Goal: Task Accomplishment & Management: Manage account settings

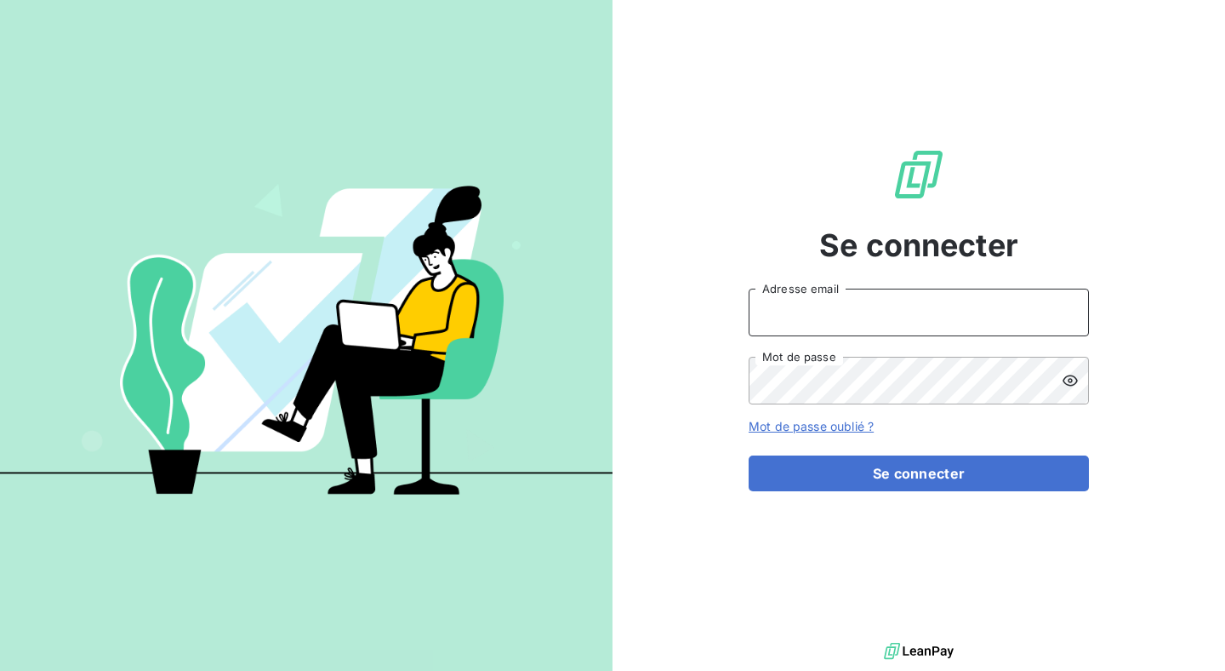
click at [868, 328] on input "Adresse email" at bounding box center [919, 312] width 340 height 48
type input "julien@origami-marketplace.com"
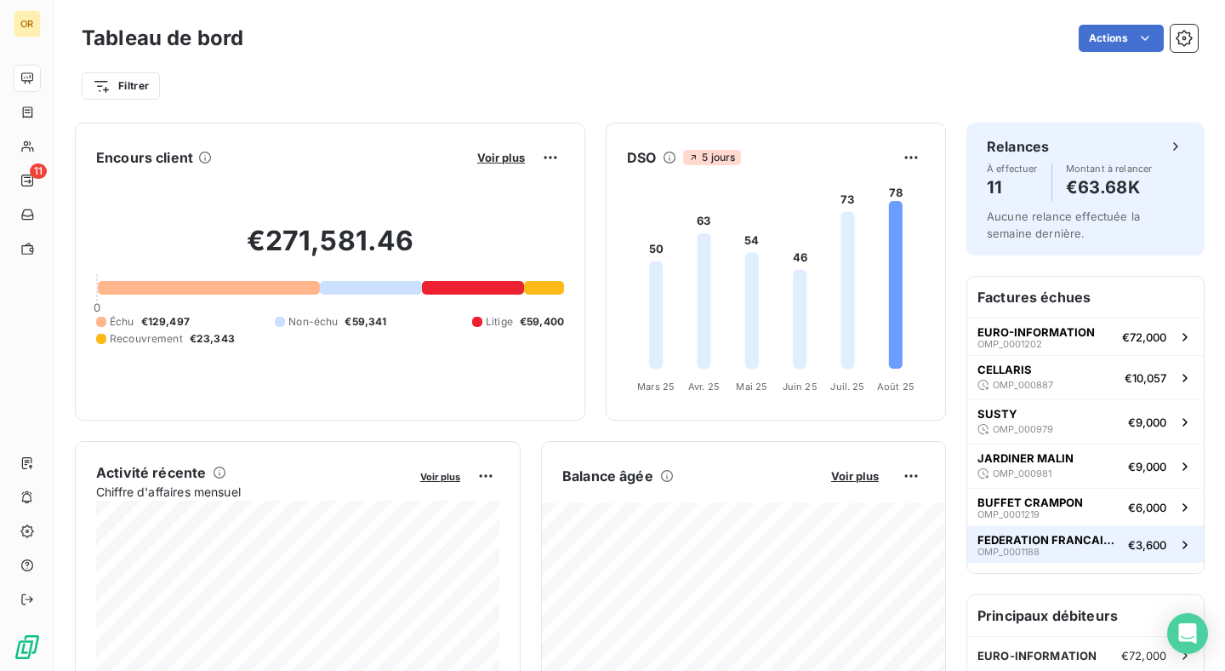
click at [1082, 554] on div "FEDERATION FRANCAISE FOOTBALL - FFF OMP_0001188" at bounding box center [1050, 545] width 144 height 24
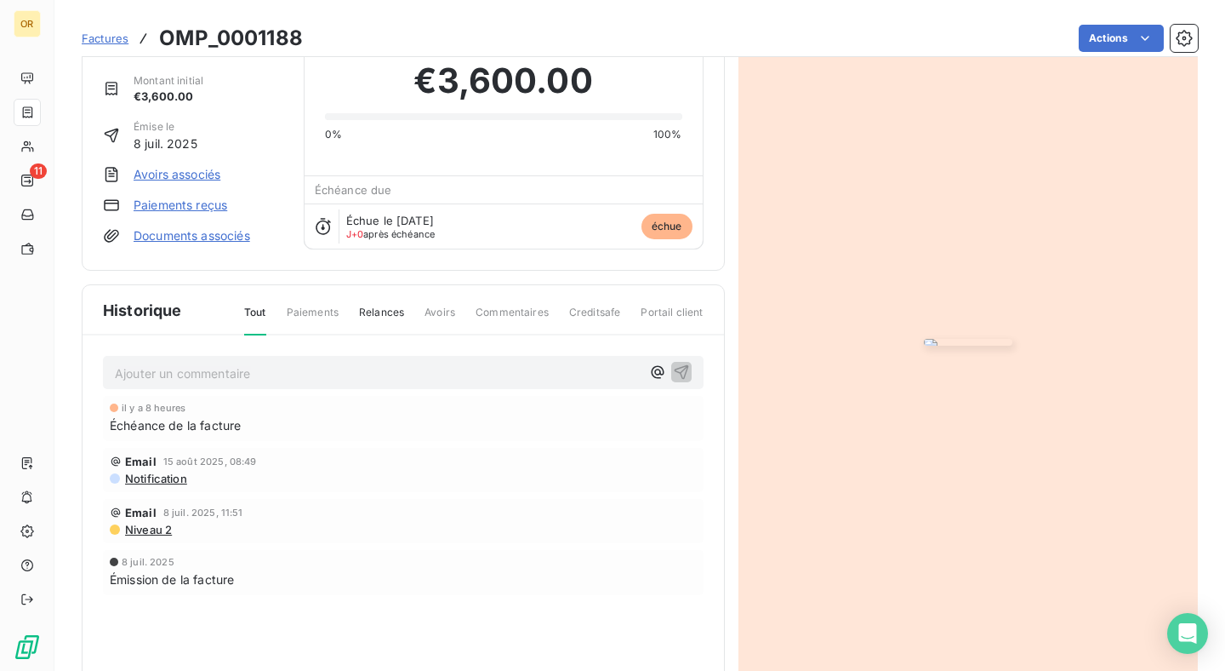
scroll to position [100, 0]
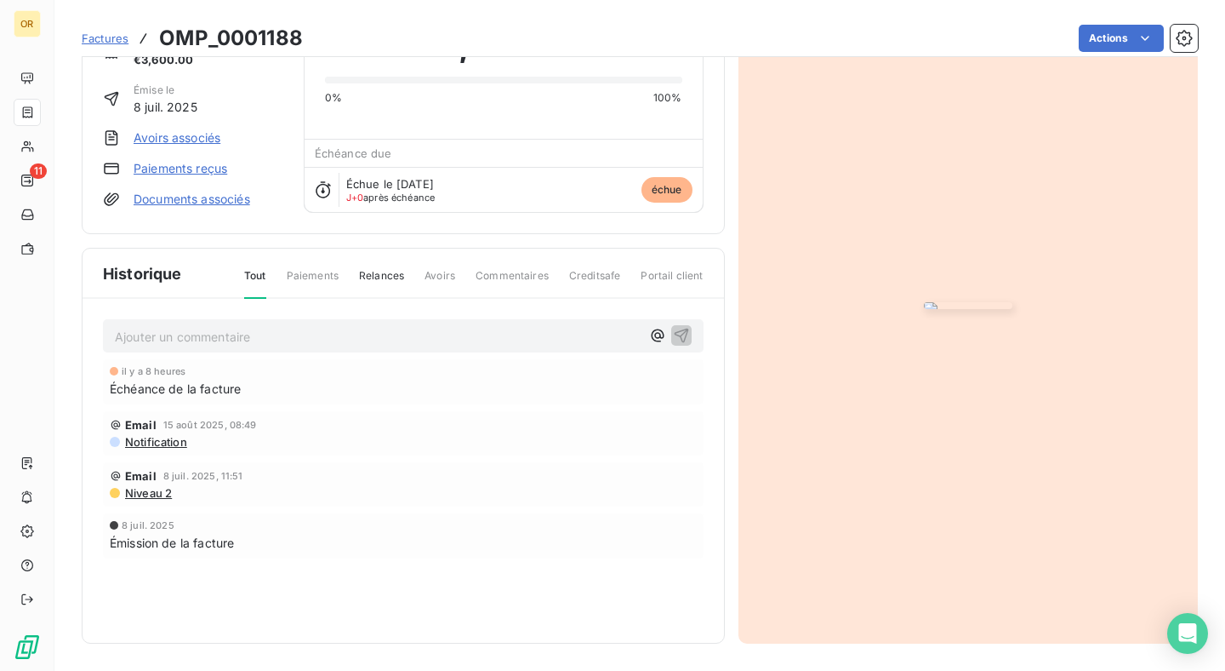
click at [332, 277] on span "Paiements" at bounding box center [313, 282] width 52 height 29
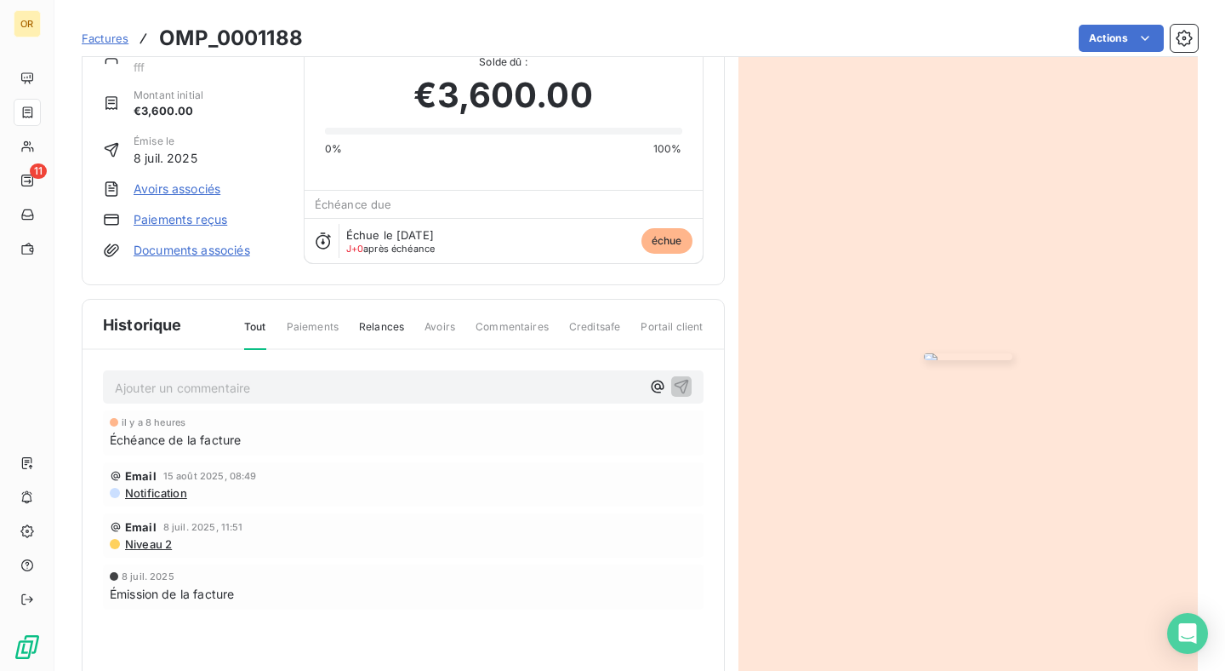
scroll to position [39, 0]
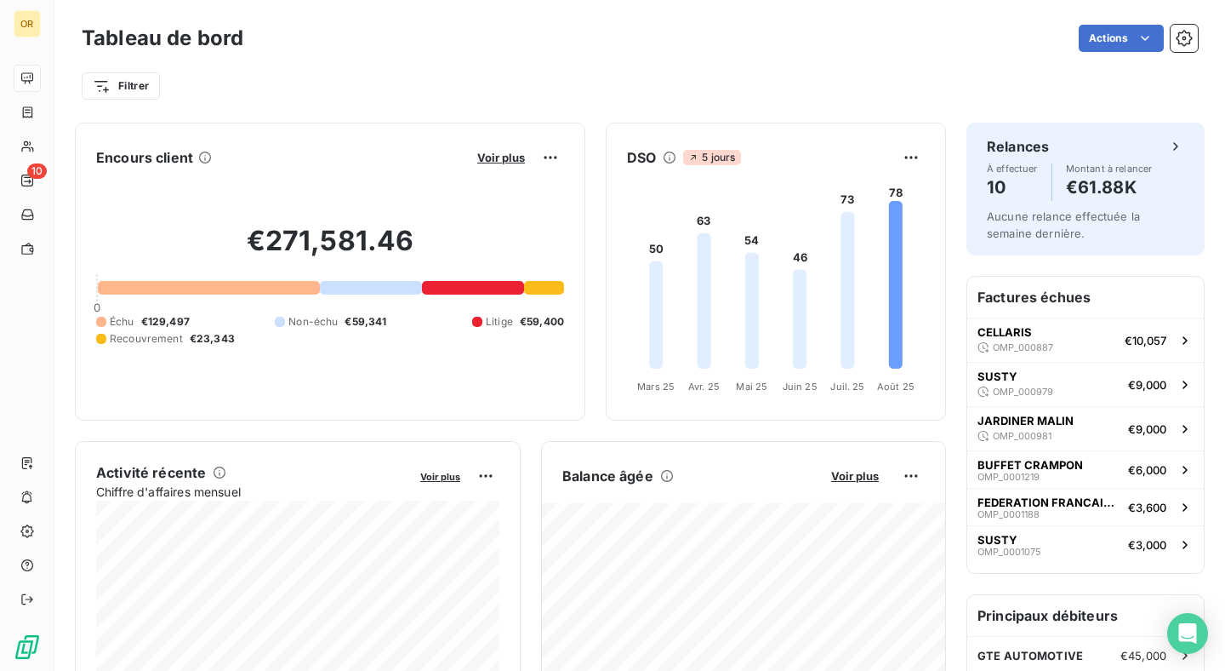
click at [525, 155] on button "Voir plus" at bounding box center [501, 157] width 58 height 15
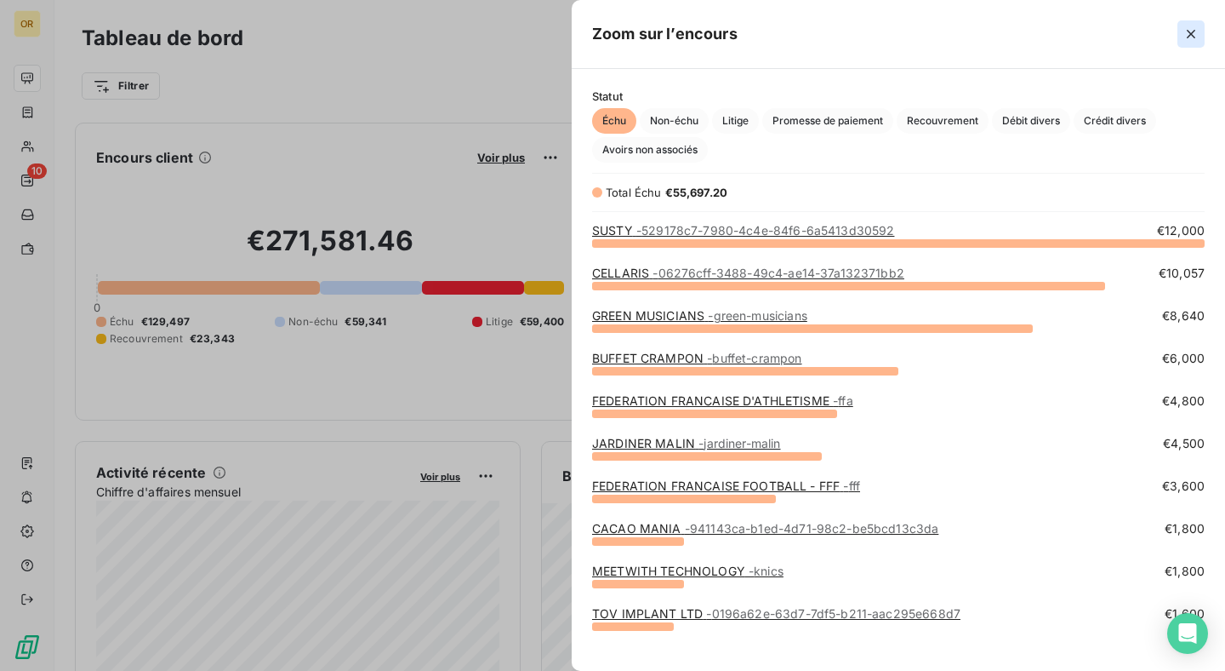
click at [1197, 28] on icon "button" at bounding box center [1191, 34] width 17 height 17
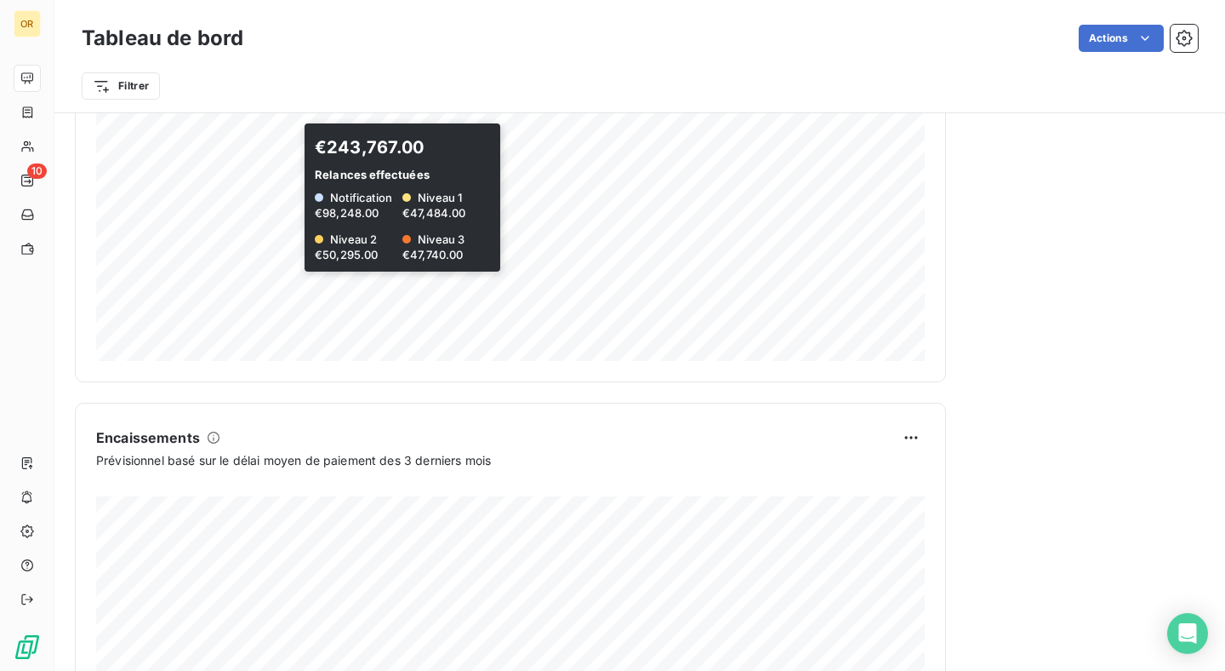
scroll to position [988, 0]
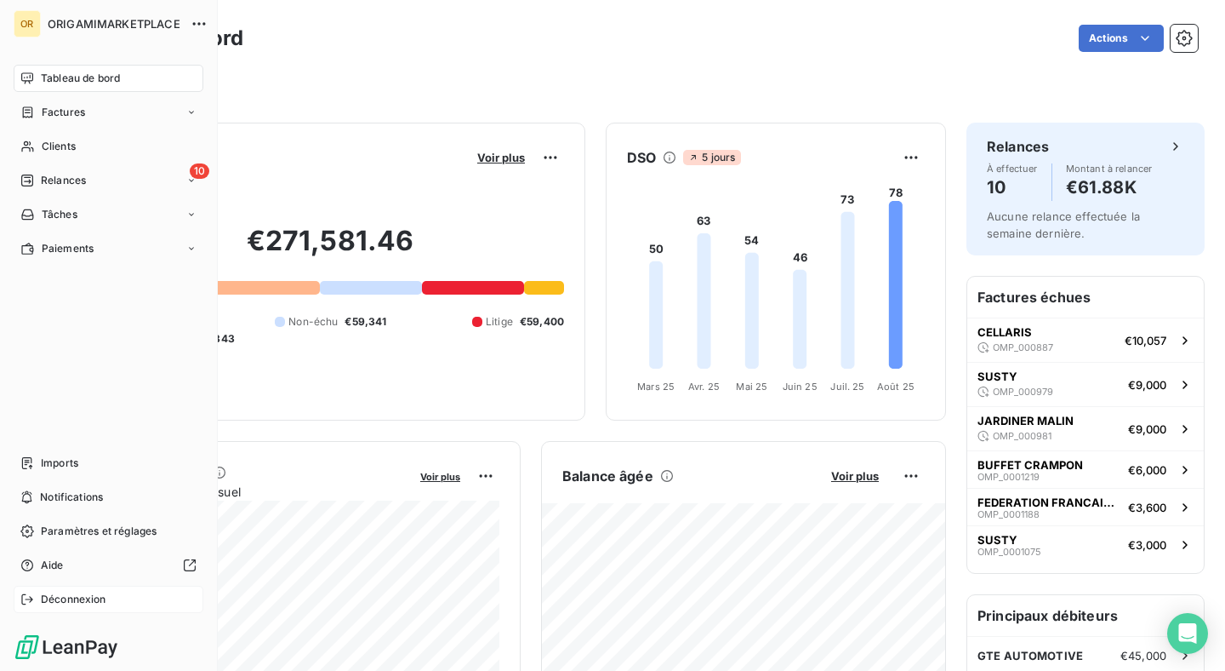
click at [93, 585] on div "Déconnexion" at bounding box center [109, 598] width 190 height 27
